Goal: Task Accomplishment & Management: Manage account settings

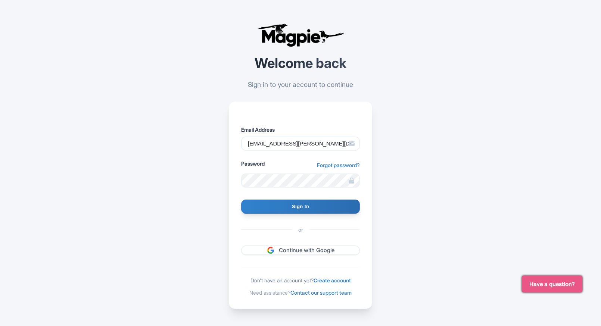
click at [263, 205] on input "Sign In" at bounding box center [300, 207] width 119 height 14
type input "Signing in..."
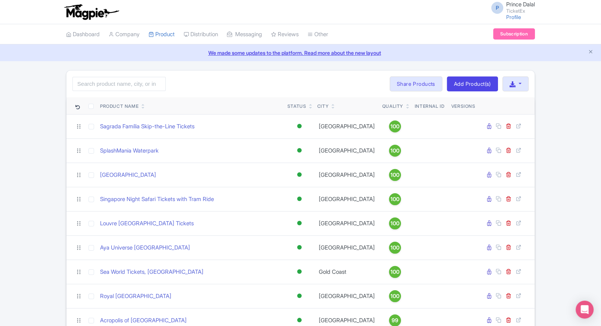
click at [113, 87] on input "search" at bounding box center [118, 84] width 93 height 14
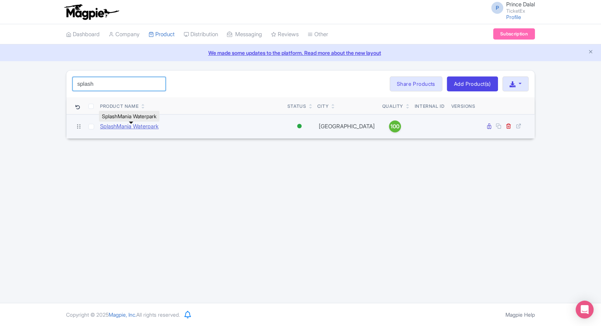
type input "splash"
click at [127, 131] on link "SplashMania Waterpark" at bounding box center [129, 126] width 59 height 9
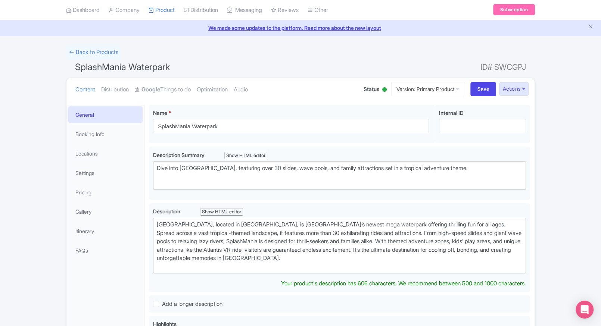
scroll to position [13, 0]
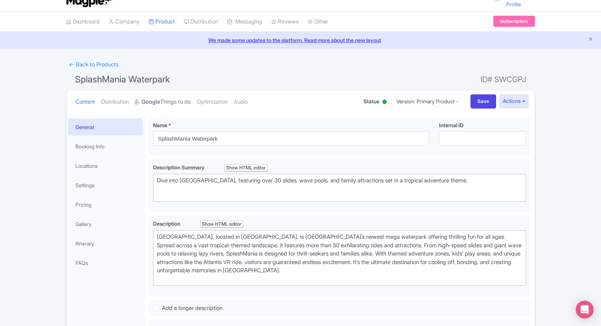
click at [164, 97] on link "Google Things to do" at bounding box center [163, 102] width 56 height 24
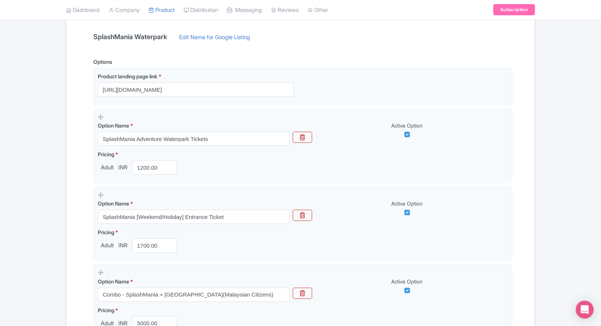
scroll to position [159, 0]
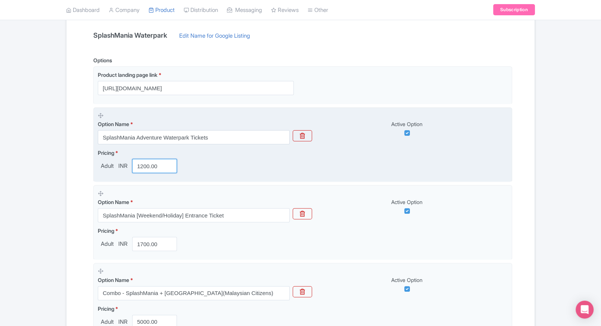
click at [145, 165] on input "1200.00" at bounding box center [154, 166] width 45 height 14
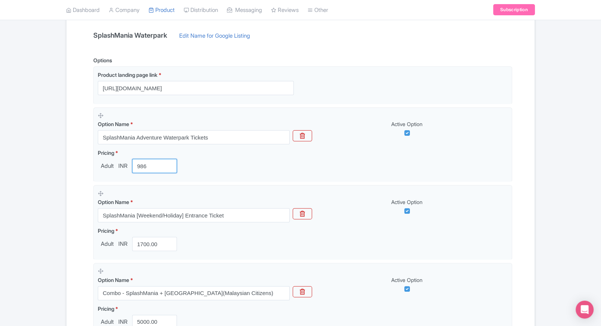
type input "986"
click at [50, 241] on div "← Back to Products SplashMania Waterpark ID# SWCGPJ Content Distribution Google…" at bounding box center [300, 238] width 601 height 654
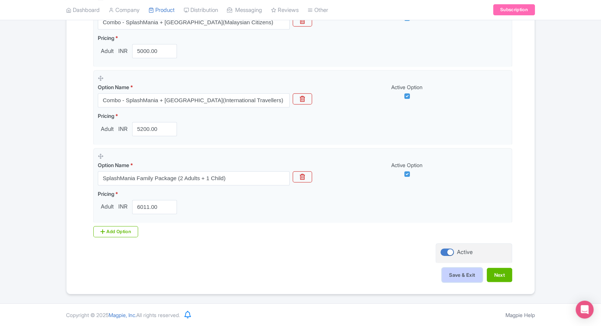
click at [451, 270] on button "Save & Exit" at bounding box center [462, 275] width 40 height 14
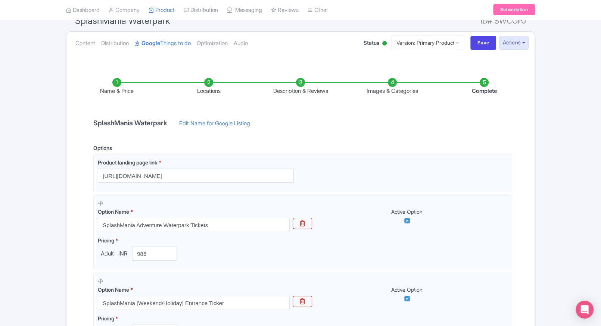
scroll to position [57, 0]
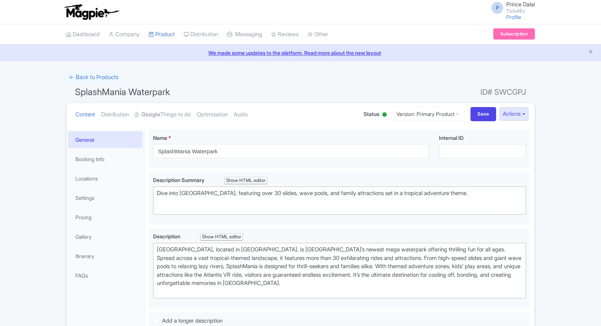
click at [91, 215] on link "Pricing" at bounding box center [105, 217] width 75 height 17
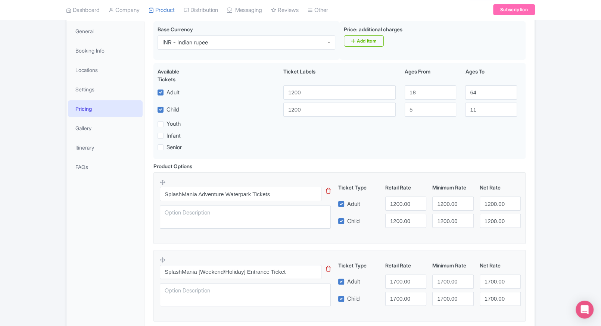
scroll to position [119, 0]
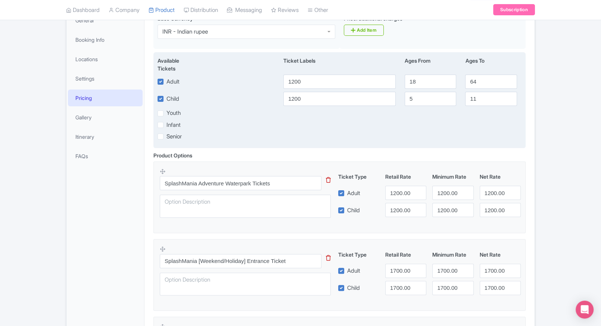
click at [334, 91] on div "Available Tickets i Ticket Labels Ages From Ages To Adult 1200 18 64 Child [DAT…" at bounding box center [339, 100] width 372 height 96
click at [334, 91] on div "Available Tickets i Ticket Labels Ages From Ages To Adult 1200 18 64 Child 1200…" at bounding box center [339, 100] width 372 height 96
drag, startPoint x: 334, startPoint y: 91, endPoint x: 318, endPoint y: 98, distance: 17.2
click at [318, 98] on div "Available Tickets i Ticket Labels Ages From Ages To Adult 1200 18 64 Child 1200…" at bounding box center [339, 100] width 372 height 96
click at [318, 98] on input "1200" at bounding box center [339, 99] width 112 height 14
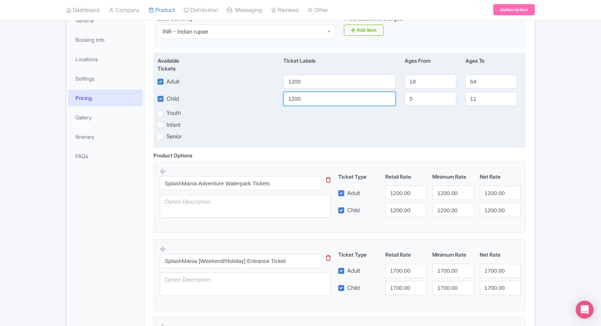
click at [318, 98] on input "1200" at bounding box center [339, 99] width 112 height 14
type input "986"
click at [320, 84] on input "1200" at bounding box center [339, 82] width 112 height 14
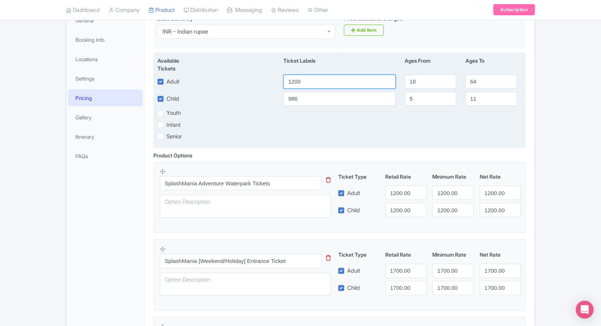
paste input "986"
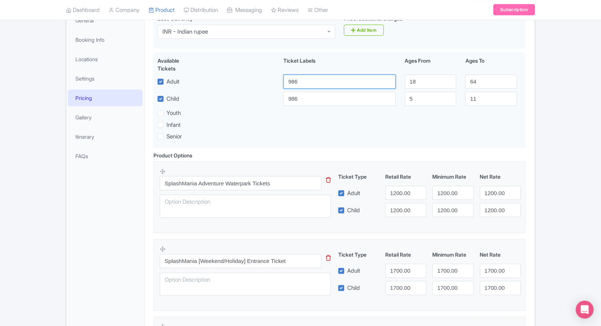
type input "986"
click at [399, 194] on input "1200.00" at bounding box center [405, 193] width 41 height 14
paste input "986"
type input "986"
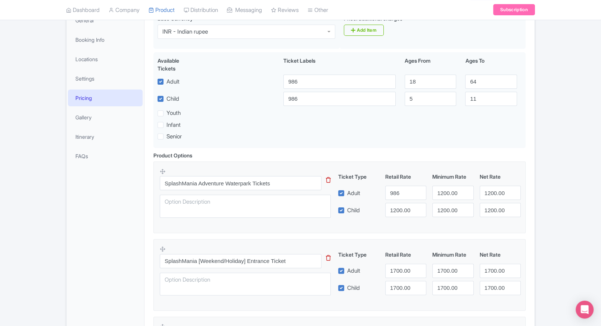
click at [401, 203] on div "Ticket Type Retail Rate Minimum Rate Net Rate Adult 986 1200.00 1200.00 Child 1…" at bounding box center [430, 195] width 180 height 44
drag, startPoint x: 401, startPoint y: 203, endPoint x: 398, endPoint y: 206, distance: 4.0
click at [398, 206] on div "Ticket Type Retail Rate Minimum Rate Net Rate Adult 986 1200.00 1200.00 Child 1…" at bounding box center [430, 195] width 180 height 44
click at [398, 206] on input "1200.00" at bounding box center [405, 210] width 41 height 14
paste input "986"
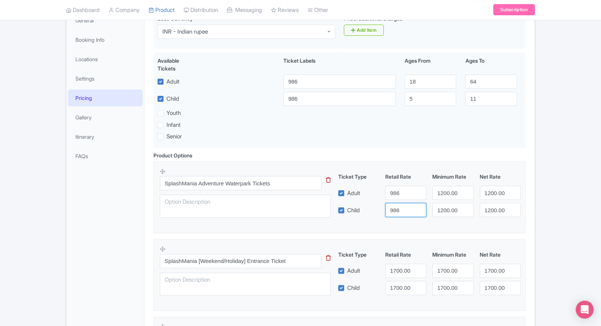
click at [398, 206] on input "986" at bounding box center [405, 210] width 41 height 14
type input "986"
click at [445, 193] on input "1200.00" at bounding box center [452, 193] width 41 height 14
paste input "986"
click at [445, 193] on input "1200.00" at bounding box center [452, 193] width 41 height 14
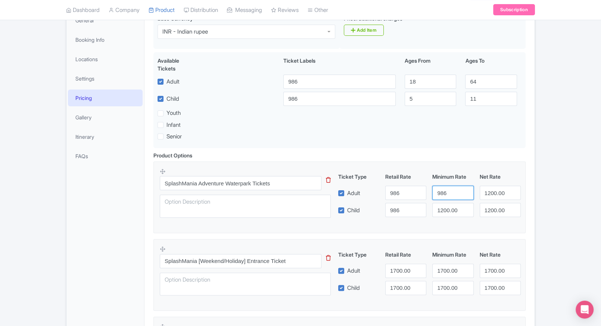
type input "986"
click at [448, 214] on input "1200.00" at bounding box center [452, 210] width 41 height 14
paste input "986"
drag, startPoint x: 448, startPoint y: 213, endPoint x: 486, endPoint y: 195, distance: 42.8
click at [486, 195] on div "Ticket Type Retail Rate Minimum Rate Net Rate Adult 986 986 1200.00 Child 986 9…" at bounding box center [430, 195] width 180 height 44
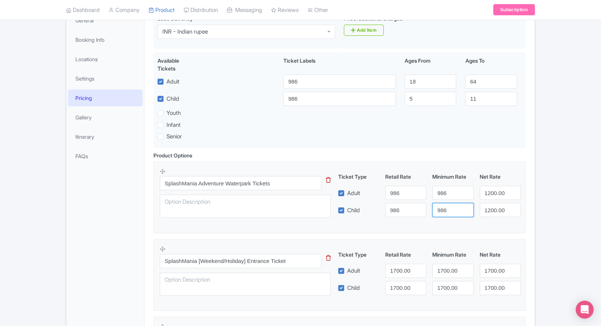
type input "986"
paste input "986"
click at [486, 195] on input "1986200.00" at bounding box center [500, 193] width 41 height 14
paste input "986"
type input "986"
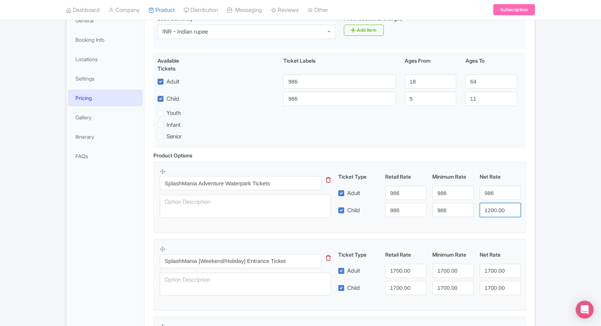
click at [494, 210] on input "1200.00" at bounding box center [500, 210] width 41 height 14
paste input "986"
click at [494, 210] on input "1200.00" at bounding box center [500, 210] width 41 height 14
click at [494, 211] on input "9860.00" at bounding box center [500, 210] width 41 height 14
paste input "number"
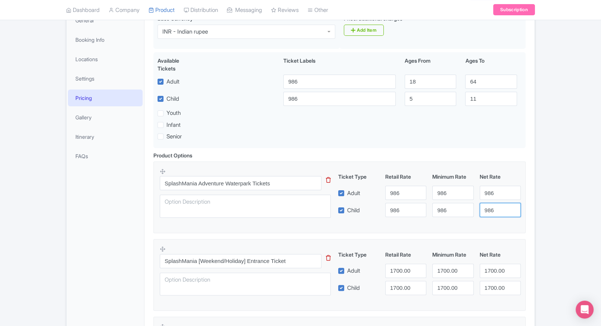
type input "986"
click at [539, 210] on div "← Back to Products SplashMania Waterpark ID# SWCGPJ Content Distribution Google…" at bounding box center [301, 273] width 478 height 645
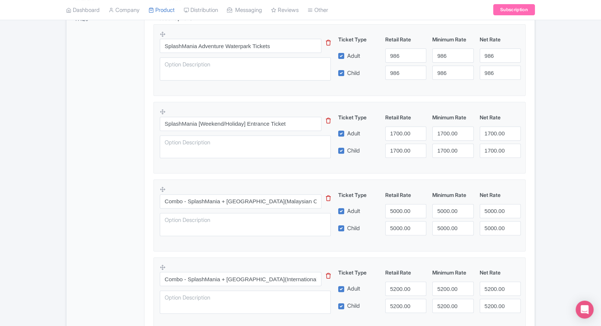
scroll to position [421, 0]
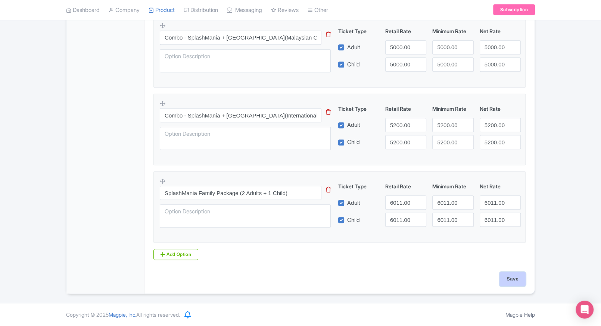
click at [519, 283] on input "Save" at bounding box center [512, 279] width 26 height 14
type input "Saving..."
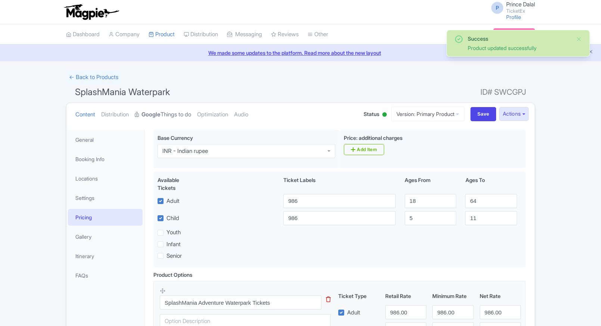
drag, startPoint x: 0, startPoint y: 0, endPoint x: 162, endPoint y: 117, distance: 199.7
click at [161, 117] on strong "Google" at bounding box center [150, 114] width 19 height 9
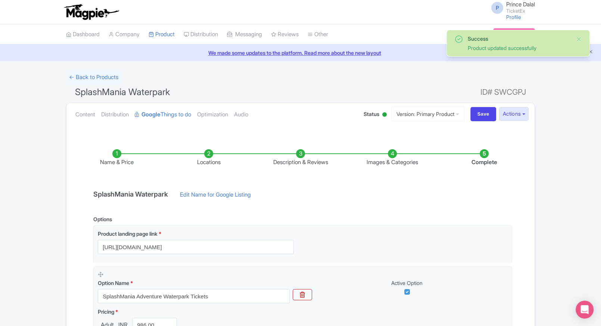
click at [97, 117] on ul "Content Distribution Google Things to do Optimization Audio" at bounding box center [211, 114] width 279 height 23
click at [92, 118] on link "Content" at bounding box center [85, 115] width 20 height 24
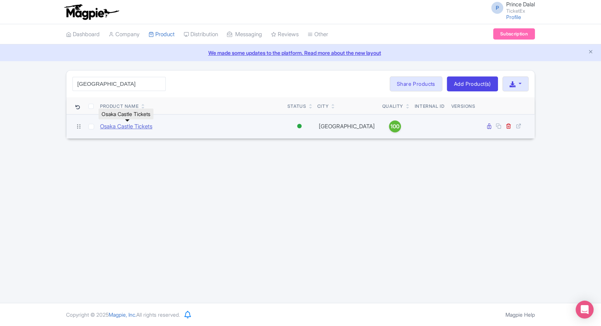
type input "[GEOGRAPHIC_DATA]"
click at [126, 124] on link "Osaka Castle Tickets" at bounding box center [126, 126] width 52 height 9
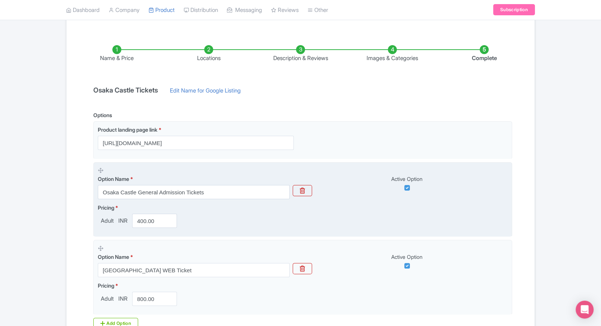
scroll to position [104, 0]
click at [150, 218] on input "400.00" at bounding box center [154, 221] width 45 height 14
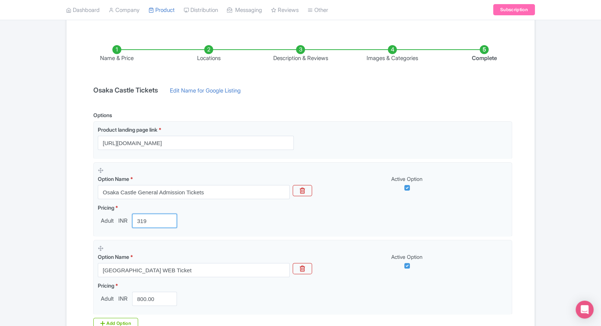
type input "319"
click at [55, 193] on div "← Back to Products Osaka Castle Tickets ID# NQKZGR Content Distribution Google …" at bounding box center [300, 176] width 601 height 420
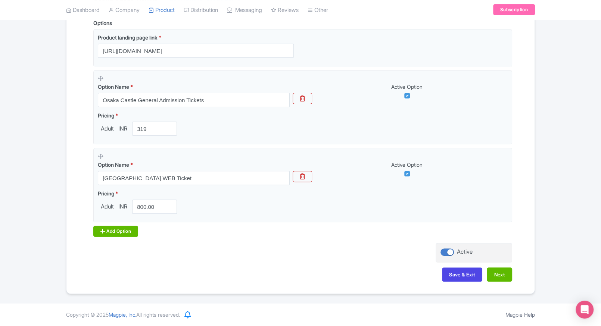
click at [113, 232] on div "Add Option" at bounding box center [115, 231] width 45 height 11
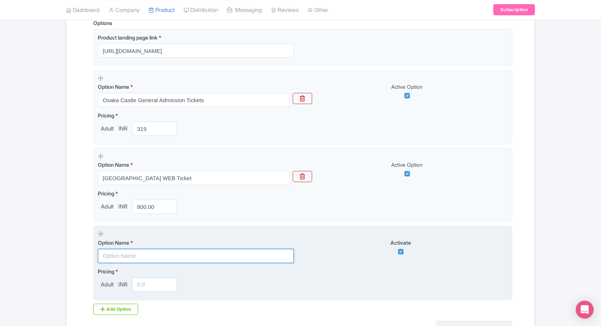
click at [146, 258] on input "text" at bounding box center [196, 256] width 196 height 14
paste input "Combo: [GEOGRAPHIC_DATA] Tickets + [GEOGRAPHIC_DATA]"
type input "Combo: [GEOGRAPHIC_DATA] Tickets + [GEOGRAPHIC_DATA]"
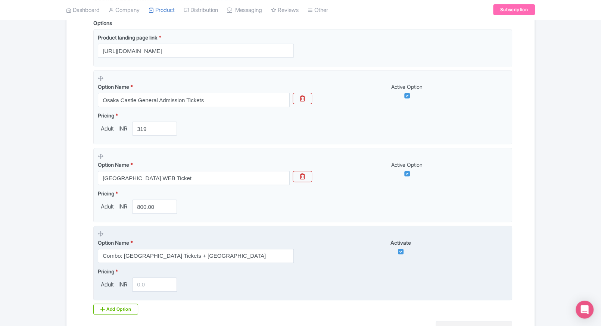
click at [140, 287] on input "number" at bounding box center [154, 285] width 45 height 14
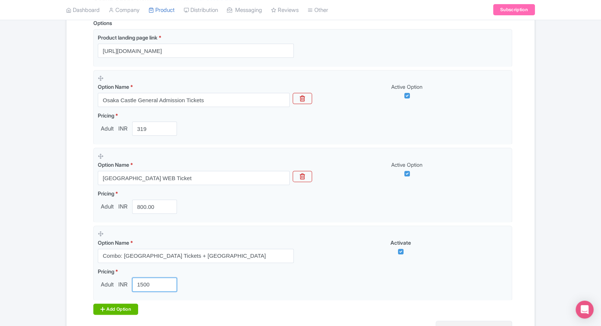
type input "1500"
click at [115, 305] on div "Add Option" at bounding box center [115, 309] width 45 height 11
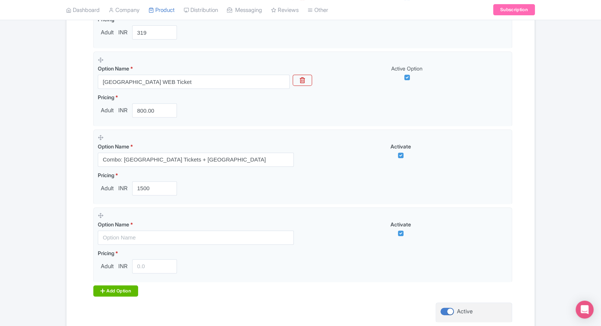
scroll to position [296, 0]
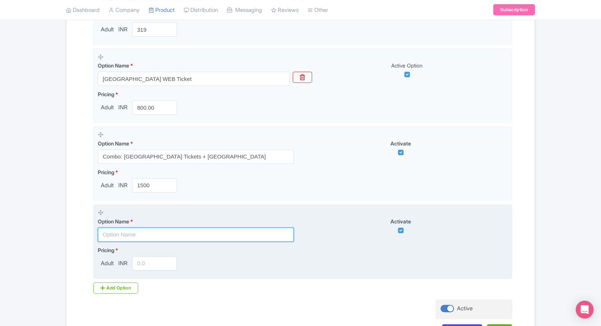
click at [133, 236] on input "text" at bounding box center [196, 235] width 196 height 14
paste input "Combo: [GEOGRAPHIC_DATA] Tickets + [GEOGRAPHIC_DATA]"
type input "Combo: [GEOGRAPHIC_DATA] Tickets + [GEOGRAPHIC_DATA]"
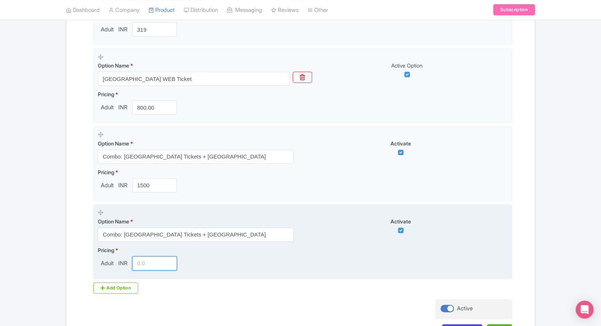
click at [148, 267] on input "number" at bounding box center [154, 263] width 45 height 14
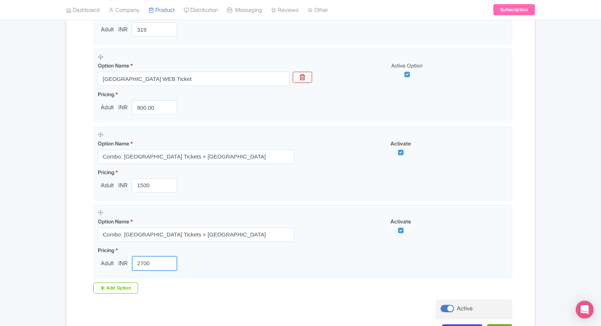
type input "2700"
click at [535, 155] on div "← Back to Products Osaka Castle Tickets ID# NQKZGR Content Distribution Google …" at bounding box center [301, 63] width 478 height 576
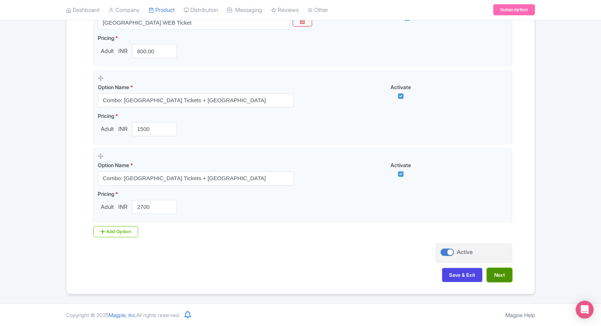
click at [497, 278] on button "Next" at bounding box center [499, 275] width 25 height 14
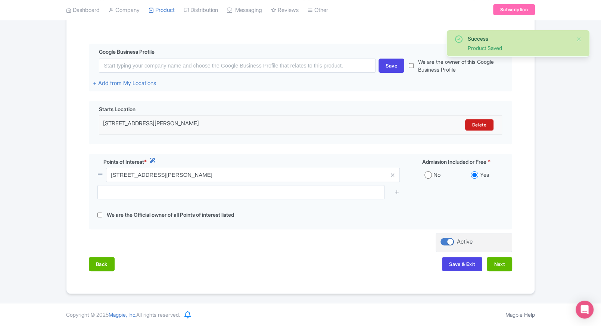
scroll to position [161, 0]
click at [492, 267] on button "Next" at bounding box center [499, 264] width 25 height 14
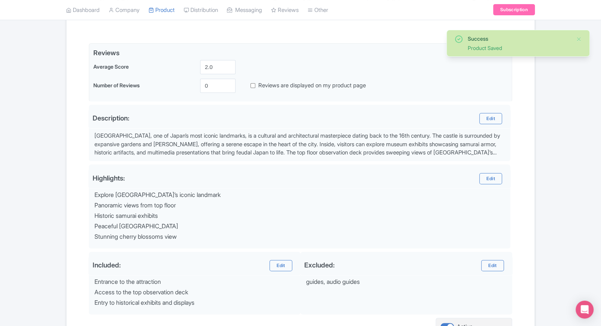
scroll to position [234, 0]
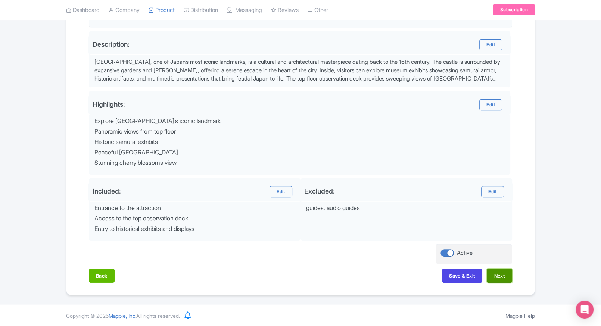
click at [509, 273] on button "Next" at bounding box center [499, 276] width 25 height 14
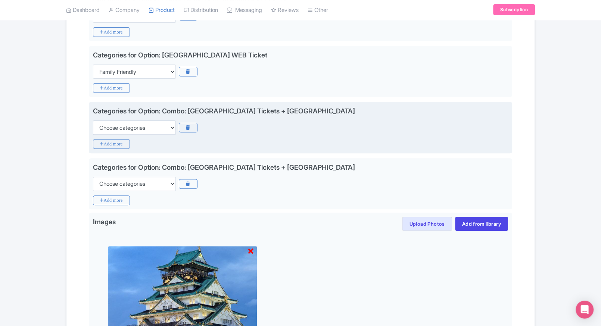
scroll to position [210, 0]
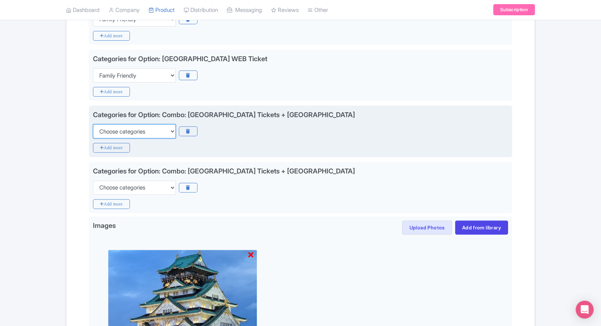
click at [125, 124] on select "Choose categories Adults Only Animals Audio Guide Beaches Bike Tours Boat Tours…" at bounding box center [134, 131] width 83 height 14
select select "family-friendly"
click at [93, 124] on select "Choose categories Adults Only Animals Audio Guide Beaches Bike Tours Boat Tours…" at bounding box center [134, 131] width 83 height 14
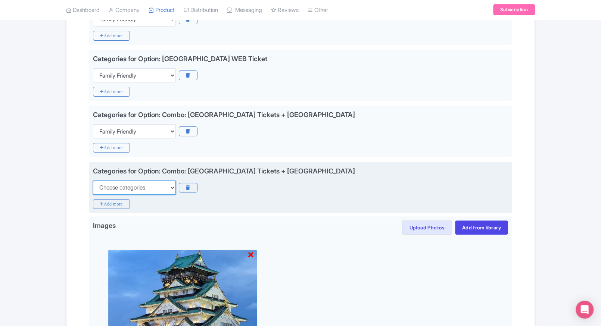
click at [122, 184] on select "Choose categories Adults Only Animals Audio Guide Beaches Bike Tours Boat Tours…" at bounding box center [134, 188] width 83 height 14
select select "family-friendly"
click at [93, 181] on select "Choose categories Adults Only Animals Audio Guide Beaches Bike Tours Boat Tours…" at bounding box center [134, 188] width 83 height 14
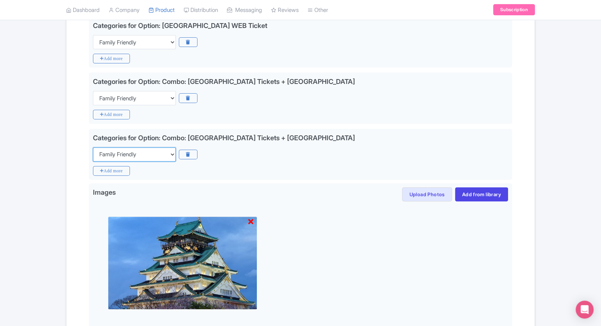
scroll to position [331, 0]
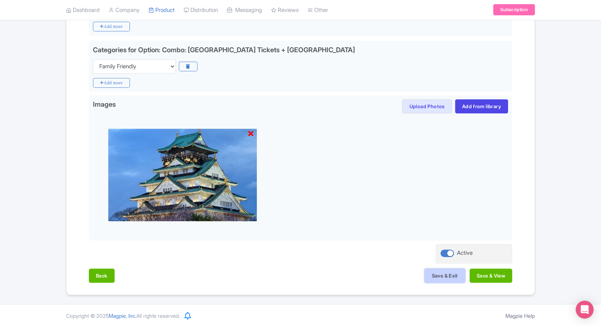
click at [427, 277] on button "Save & Exit" at bounding box center [444, 276] width 40 height 14
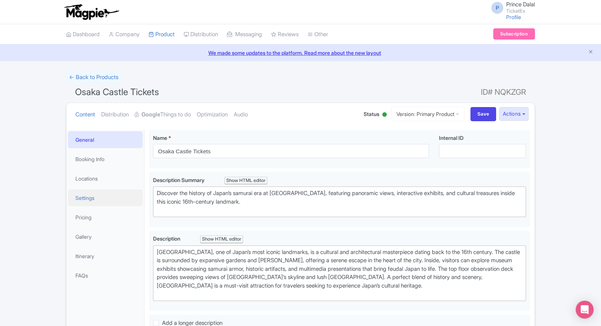
click at [105, 205] on link "Settings" at bounding box center [105, 198] width 75 height 17
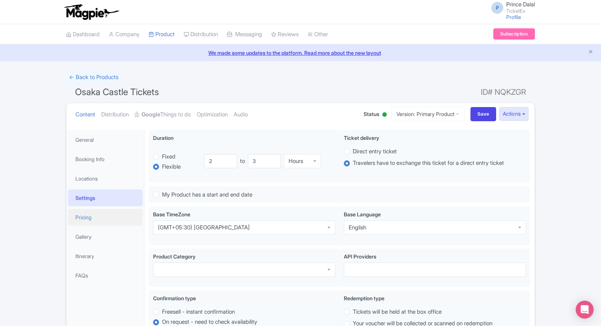
click at [88, 215] on link "Pricing" at bounding box center [105, 217] width 75 height 17
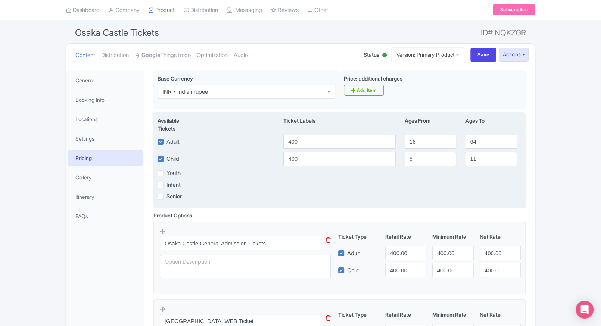
scroll to position [61, 0]
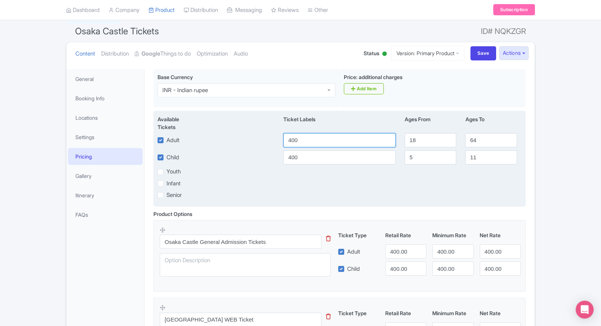
drag, startPoint x: 320, startPoint y: 142, endPoint x: 233, endPoint y: 148, distance: 86.8
click at [233, 148] on div "Available Tickets i Ticket Labels Ages From Ages To Adult 400 18 64 Child 400 5…" at bounding box center [339, 159] width 372 height 96
type input "319"
click at [296, 157] on input "400" at bounding box center [339, 157] width 112 height 14
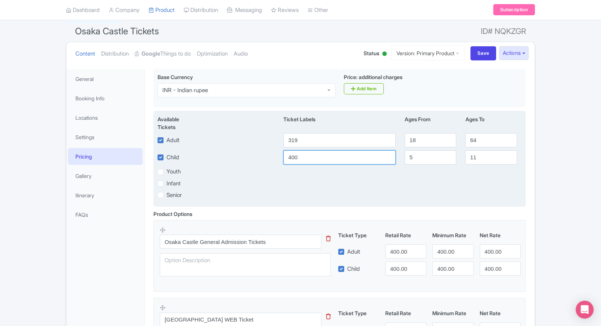
paste input "319"
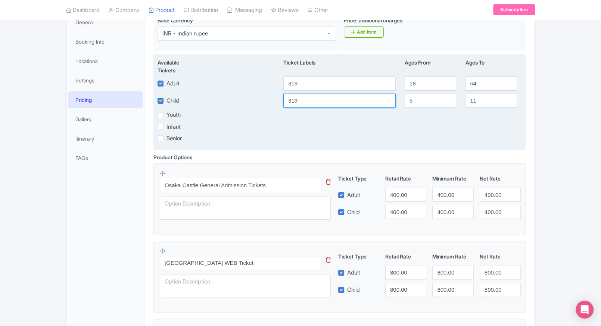
scroll to position [119, 0]
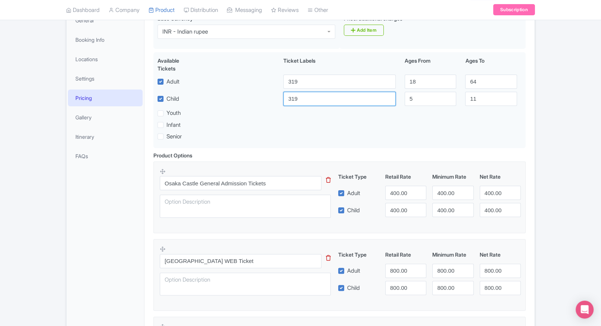
type input "319"
click at [405, 187] on input "400.00" at bounding box center [405, 193] width 41 height 14
paste input "319"
click at [405, 187] on input "319" at bounding box center [405, 193] width 41 height 14
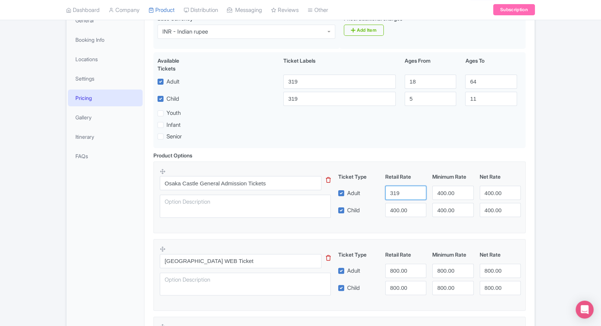
type input "319"
click at [400, 205] on input "400.00" at bounding box center [405, 210] width 41 height 14
paste input "319"
drag, startPoint x: 400, startPoint y: 205, endPoint x: 449, endPoint y: 190, distance: 51.5
click at [449, 190] on div "Ticket Type Retail Rate Minimum Rate Net Rate Adult 319 400.00 400.00 Child 319…" at bounding box center [430, 195] width 180 height 44
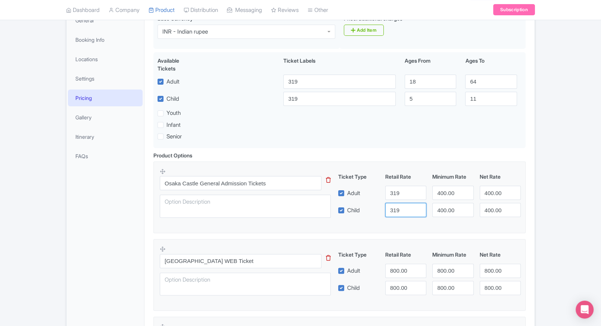
type input "319"
paste input "319"
click at [449, 190] on input "400.00" at bounding box center [452, 193] width 41 height 14
paste input "319"
drag, startPoint x: 449, startPoint y: 190, endPoint x: 448, endPoint y: 208, distance: 18.0
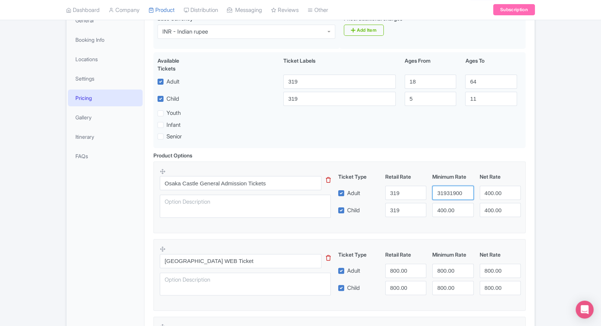
click at [448, 208] on div "Ticket Type Retail Rate Minimum Rate Net Rate Adult 319 31931900 400.00 Child 3…" at bounding box center [430, 195] width 180 height 44
type input "31931900"
click at [448, 208] on input "400.00" at bounding box center [452, 210] width 41 height 14
paste input "319"
type input "319"
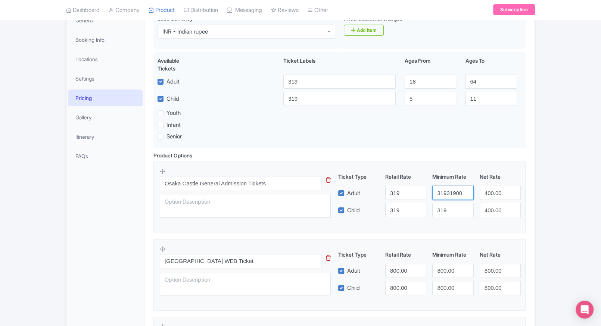
paste input "number"
click at [451, 192] on input "31931900" at bounding box center [452, 193] width 41 height 14
type input "319"
paste input "319"
click at [486, 194] on input "400.00" at bounding box center [500, 193] width 41 height 14
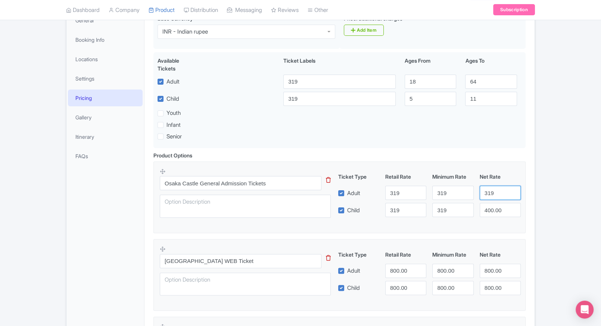
type input "319"
click at [493, 208] on input "400.00" at bounding box center [500, 210] width 41 height 14
paste input "319"
type input "319"
click at [540, 200] on div "← Back to Products Osaka Castle Tickets ID# NQKZGR Content Distribution Google …" at bounding box center [300, 234] width 601 height 567
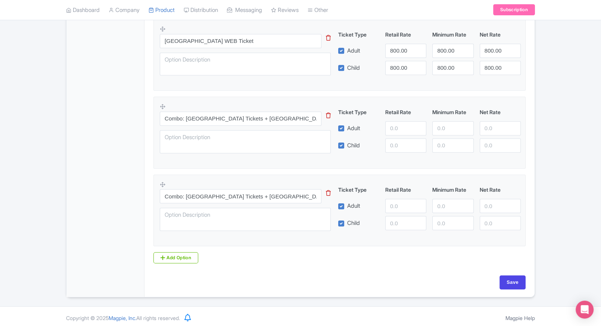
scroll to position [342, 0]
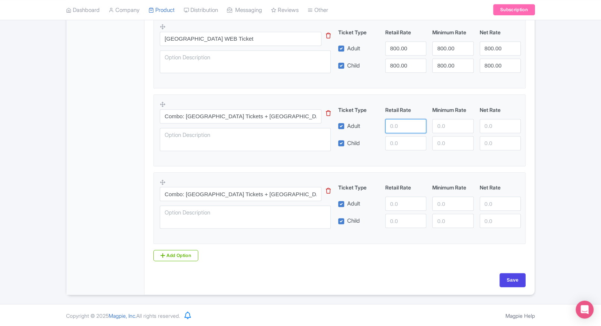
click at [401, 121] on input "number" at bounding box center [405, 126] width 41 height 14
type input "1500"
click at [398, 136] on input "number" at bounding box center [405, 143] width 41 height 14
paste input "1500"
type input "1500"
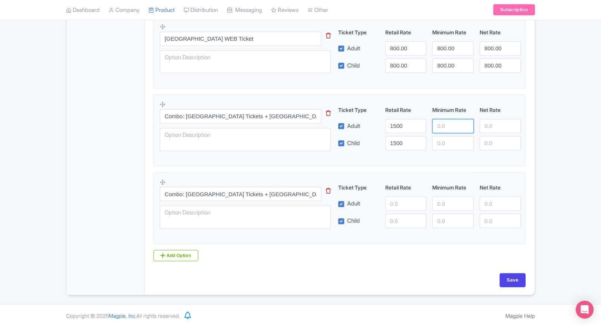
paste input "1500"
click at [434, 128] on input "1500" at bounding box center [452, 126] width 41 height 14
type input "1500"
paste input "1500"
click at [439, 136] on input "1500" at bounding box center [452, 143] width 41 height 14
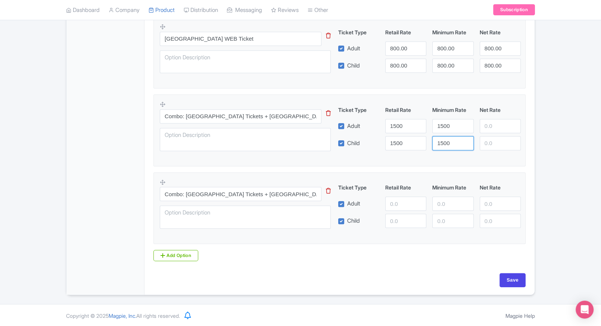
type input "1500"
drag, startPoint x: 477, startPoint y: 127, endPoint x: 484, endPoint y: 127, distance: 7.1
click at [484, 127] on div at bounding box center [500, 126] width 47 height 14
paste input "1500"
click at [494, 148] on input "1500" at bounding box center [500, 143] width 41 height 14
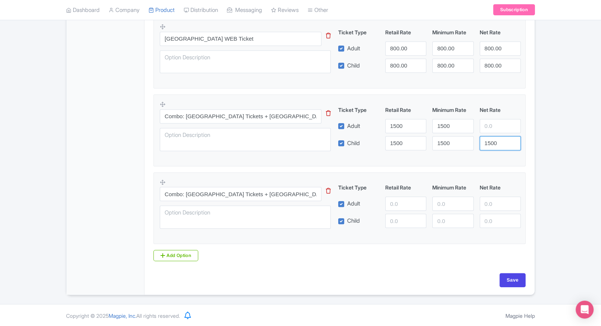
type input "1500"
click at [495, 126] on input "number" at bounding box center [500, 126] width 41 height 14
paste input "1500"
click at [495, 126] on input "number" at bounding box center [500, 126] width 41 height 14
type input "1500"
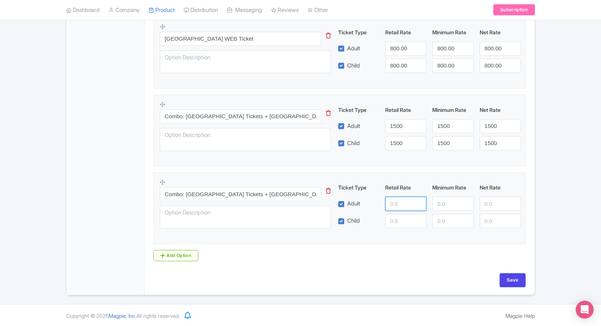
click at [411, 198] on input "number" at bounding box center [405, 204] width 41 height 14
type input "2700"
paste input "2700"
click at [401, 221] on input "number" at bounding box center [405, 221] width 41 height 14
type input "2700"
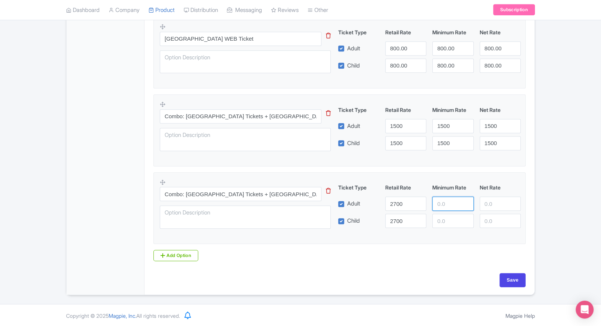
paste input "2700"
click at [458, 197] on input "2700" at bounding box center [452, 204] width 41 height 14
type input "2700"
click at [451, 229] on div "Combo: Osaka Castle Tickets + Umeda Sky Building This tip has not data. Code: t…" at bounding box center [339, 206] width 359 height 55
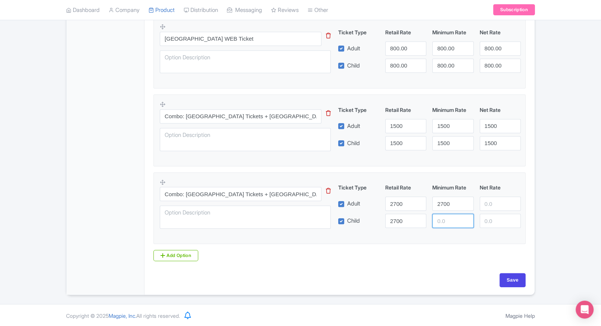
paste input "2700"
click at [451, 226] on input "2700" at bounding box center [452, 221] width 41 height 14
type input "2700"
paste input "2700"
click at [493, 208] on input "2700" at bounding box center [500, 204] width 41 height 14
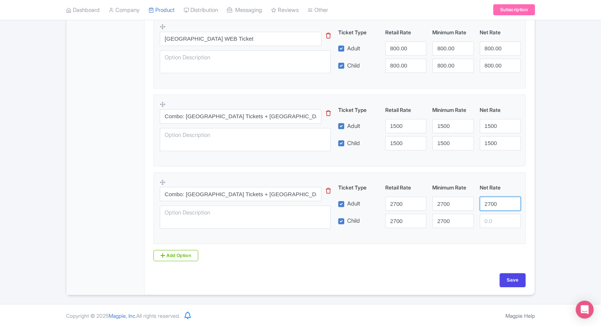
type input "2700"
paste input "2700"
click at [496, 226] on input "number" at bounding box center [500, 221] width 41 height 14
type input "2700"
click at [516, 288] on div "Save" at bounding box center [339, 284] width 381 height 22
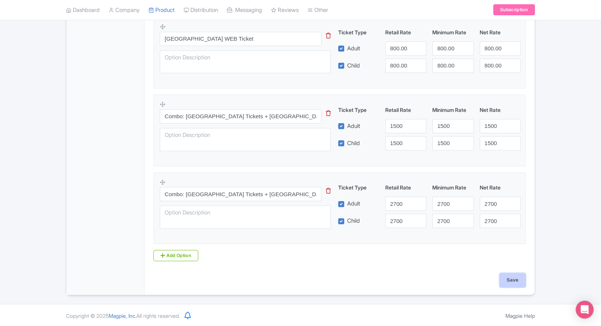
click at [520, 284] on input "Save" at bounding box center [512, 280] width 26 height 14
type input "Saving..."
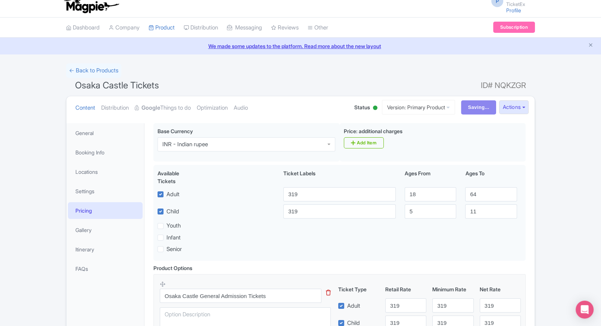
scroll to position [0, 0]
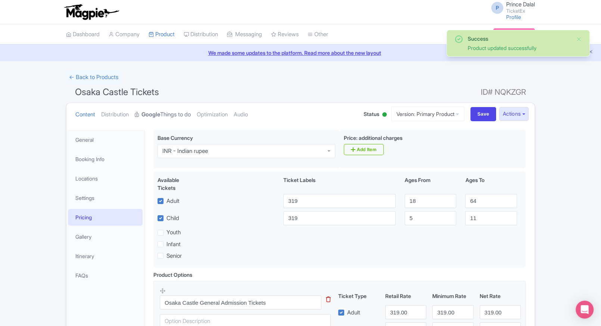
click at [153, 110] on strong "Google" at bounding box center [150, 114] width 19 height 9
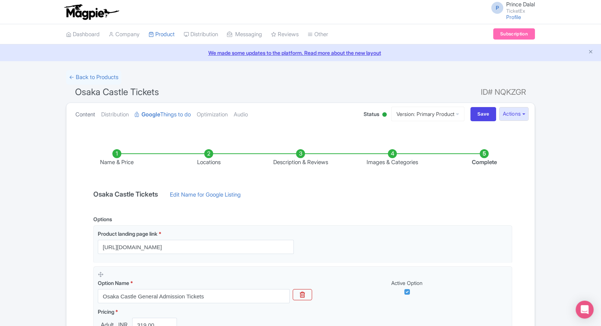
click at [89, 119] on link "Content" at bounding box center [85, 115] width 20 height 24
